Goal: Complete application form

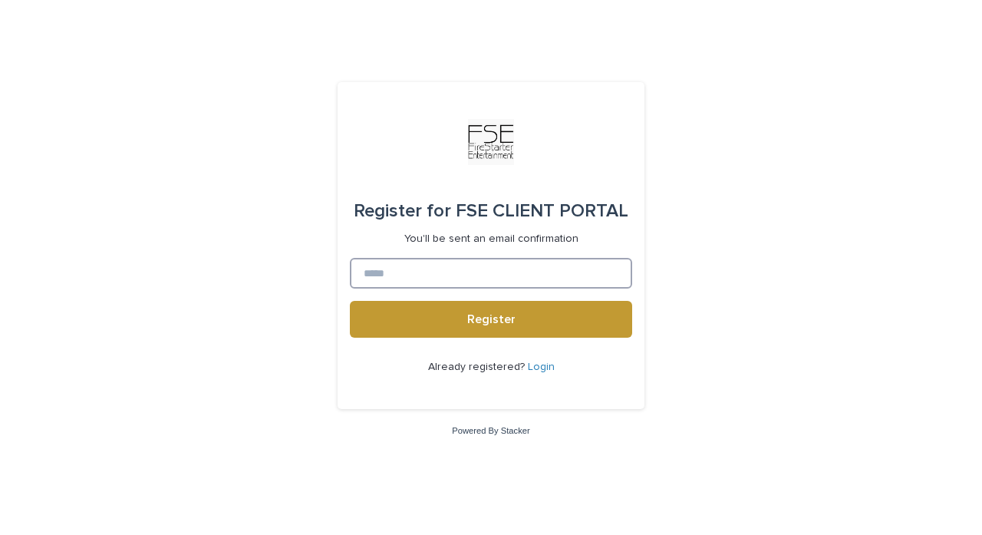
click at [509, 270] on input at bounding box center [491, 273] width 282 height 31
type input "**********"
click at [491, 319] on button "Register" at bounding box center [491, 319] width 282 height 37
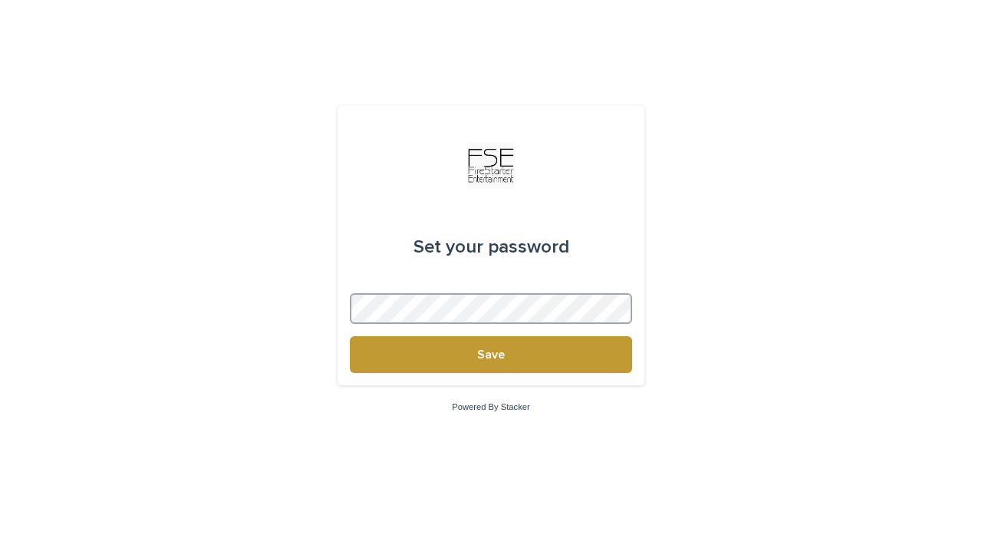
click at [491, 354] on button "Save" at bounding box center [491, 354] width 282 height 37
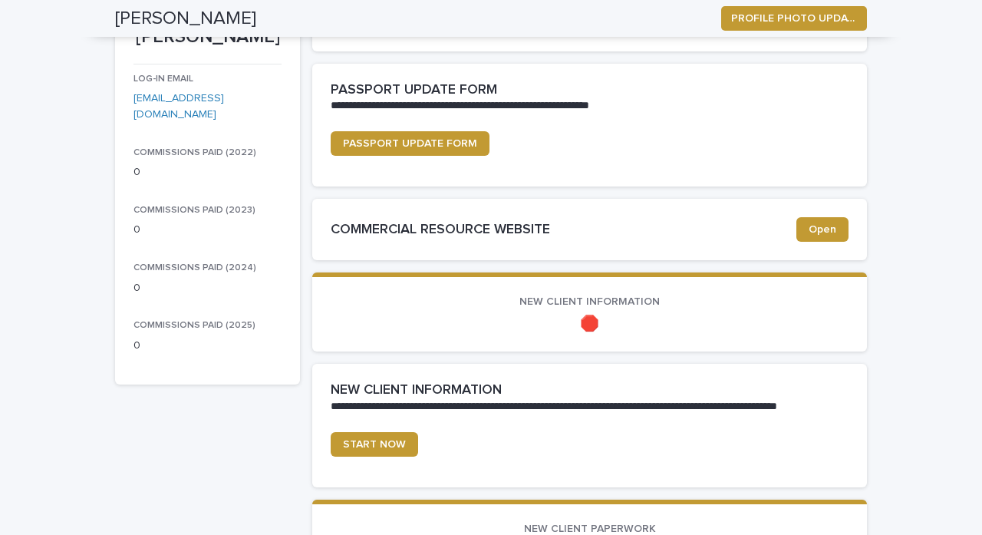
scroll to position [216, 0]
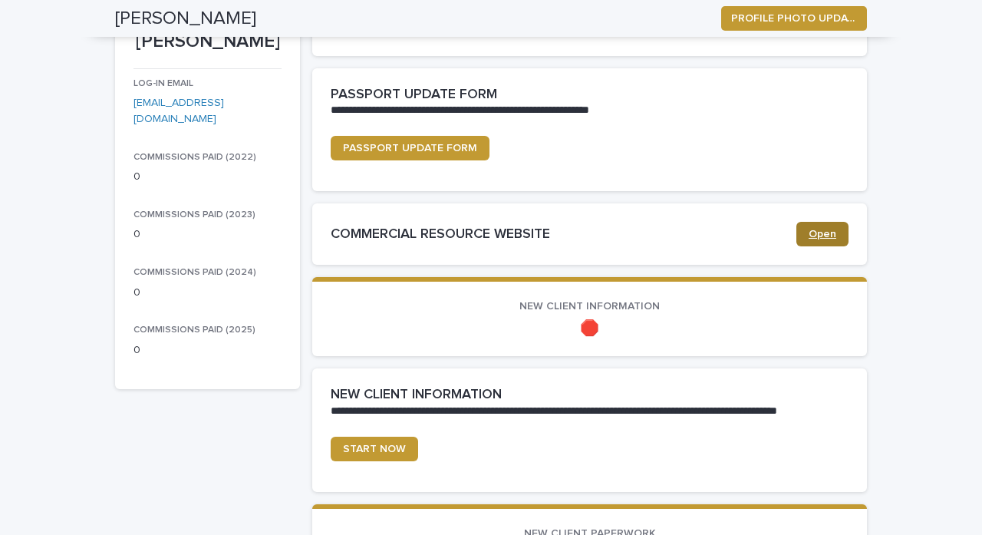
click at [828, 235] on span "Open" at bounding box center [823, 234] width 28 height 11
